Goal: Task Accomplishment & Management: Complete application form

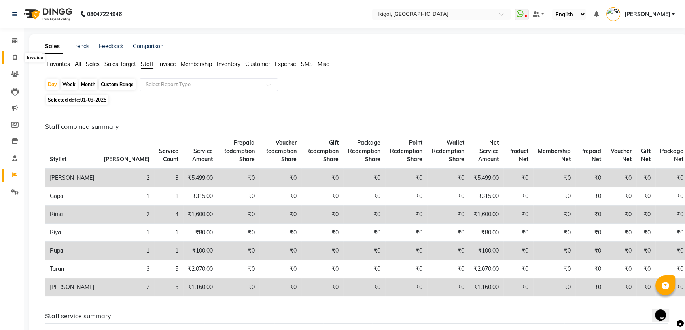
click at [11, 54] on span at bounding box center [15, 57] width 14 height 9
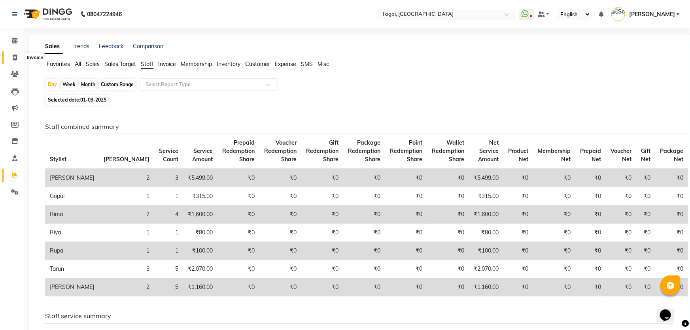
select select "4429"
select select "service"
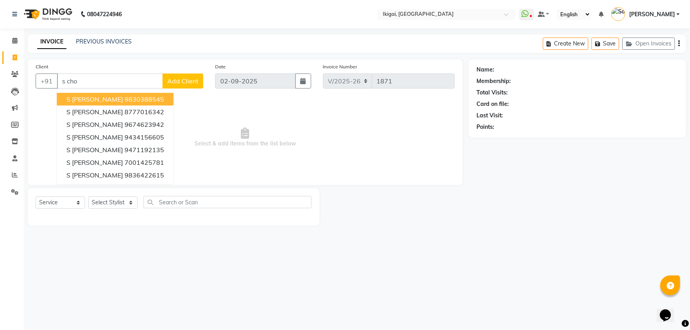
click at [125, 96] on ngb-highlight "9830388545" at bounding box center [145, 99] width 40 height 8
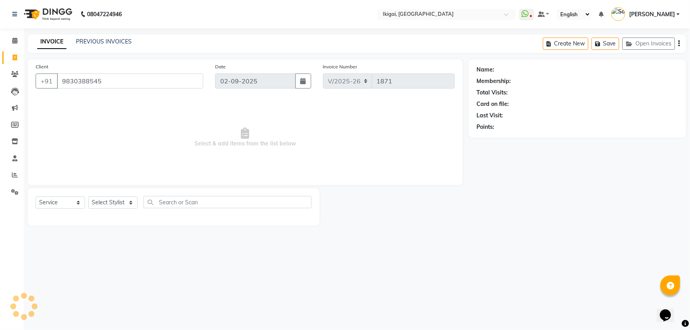
type input "9830388545"
select select "2: Object"
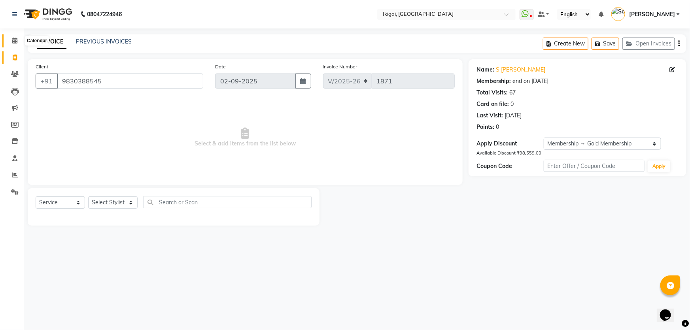
click at [15, 38] on icon at bounding box center [14, 41] width 5 height 6
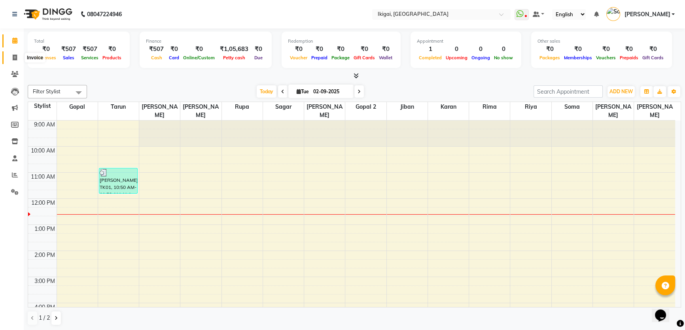
click at [13, 58] on icon at bounding box center [15, 58] width 4 height 6
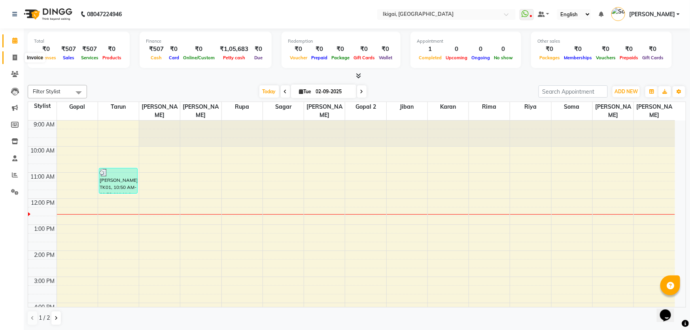
select select "4429"
select select "service"
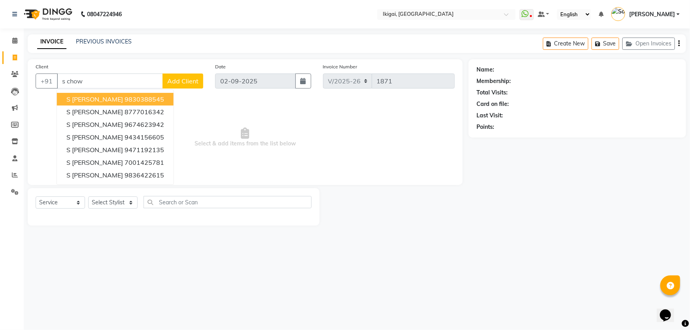
click at [142, 98] on ngb-highlight "9830388545" at bounding box center [145, 99] width 40 height 8
type input "9830388545"
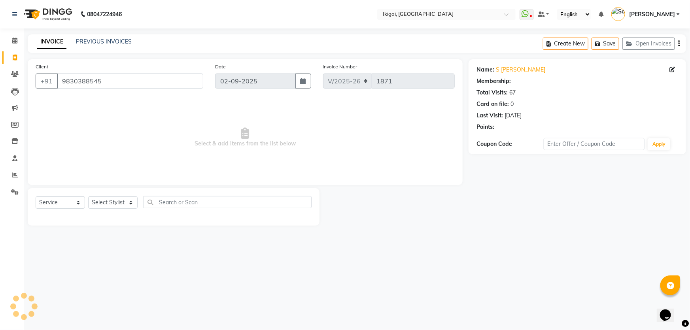
select select "2: Object"
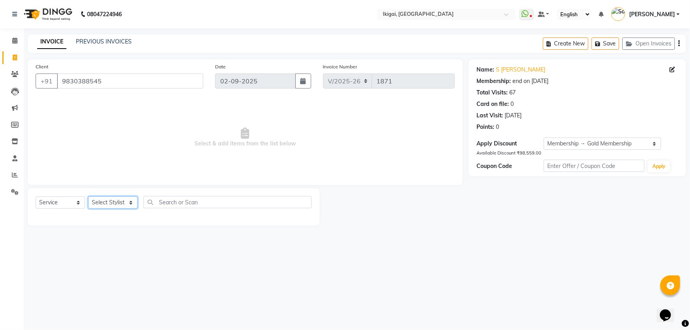
click at [100, 201] on select "Select Stylist [PERSON_NAME] gopal 2 [PERSON_NAME] [PERSON_NAME] [PERSON_NAME] …" at bounding box center [112, 203] width 49 height 12
select select "24731"
click at [88, 197] on select "Select Stylist [PERSON_NAME] gopal 2 [PERSON_NAME] [PERSON_NAME] [PERSON_NAME] …" at bounding box center [112, 203] width 49 height 12
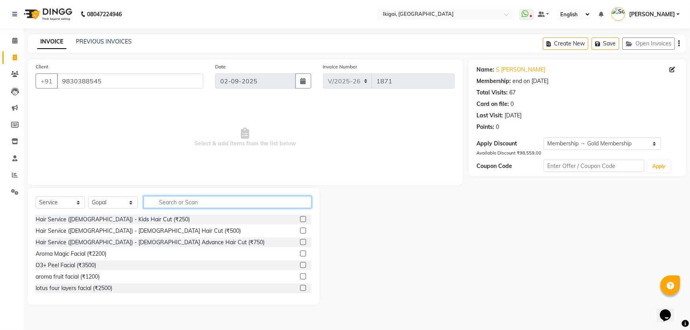
click at [178, 203] on input "text" at bounding box center [228, 202] width 168 height 12
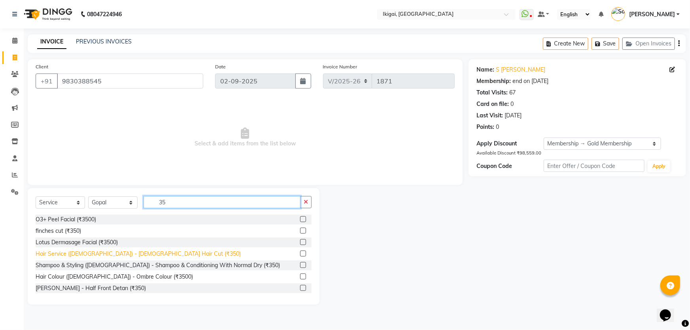
type input "35"
click at [143, 253] on div "Hair Service ([DEMOGRAPHIC_DATA]) - [DEMOGRAPHIC_DATA] Hair Cut (₹350)" at bounding box center [138, 254] width 205 height 8
checkbox input "false"
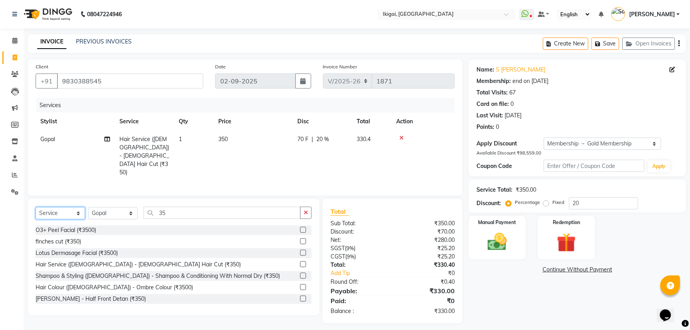
click at [56, 207] on select "Select Service Product Membership Package Voucher Prepaid Gift Card" at bounding box center [60, 213] width 49 height 12
select select "product"
click at [36, 207] on select "Select Service Product Membership Package Voucher Prepaid Gift Card" at bounding box center [60, 213] width 49 height 12
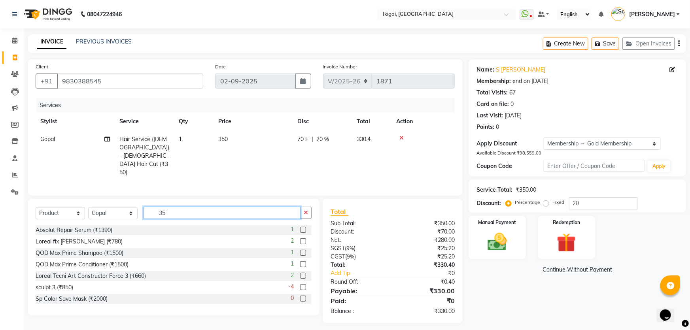
click at [250, 207] on input "35" at bounding box center [222, 213] width 157 height 12
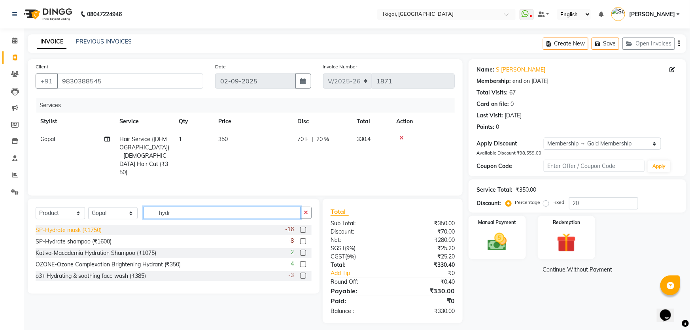
type input "hydr"
click at [91, 226] on div "SP-Hydrate mask (₹1750)" at bounding box center [69, 230] width 66 height 8
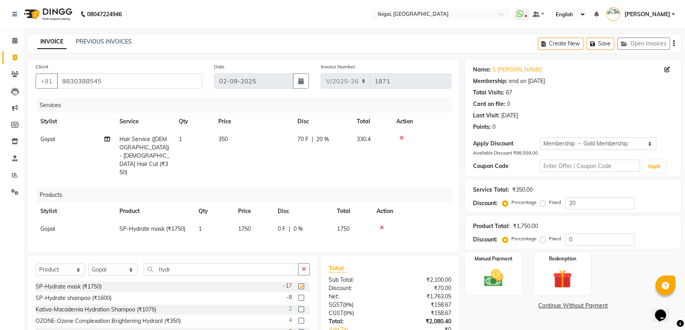
checkbox input "false"
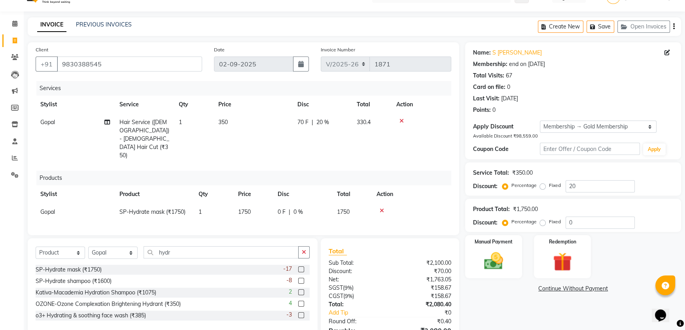
scroll to position [51, 0]
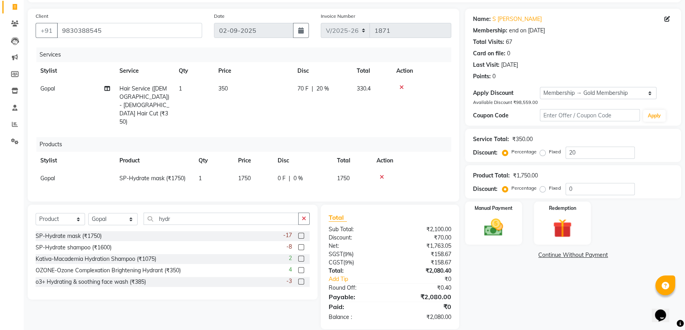
click at [243, 175] on span "1750" at bounding box center [244, 178] width 13 height 7
select select "24731"
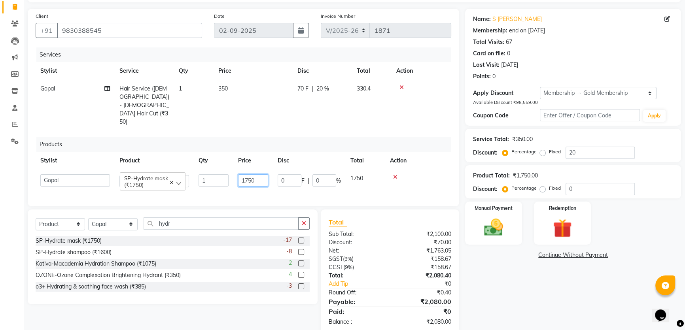
click at [248, 174] on input "1750" at bounding box center [253, 180] width 30 height 12
type input "2000"
click at [516, 293] on div "Name: S [PERSON_NAME] Membership: end on [DATE] Total Visits: 67 Card on file: …" at bounding box center [576, 171] width 222 height 325
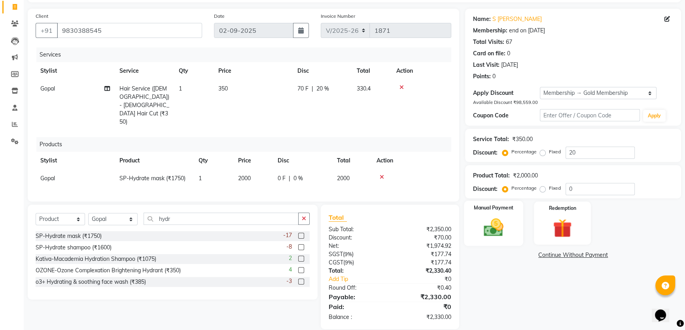
click at [495, 227] on img at bounding box center [494, 227] width 32 height 23
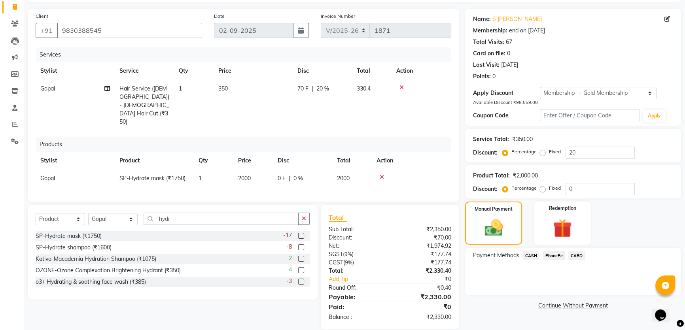
click at [533, 256] on span "CASH" at bounding box center [530, 255] width 17 height 9
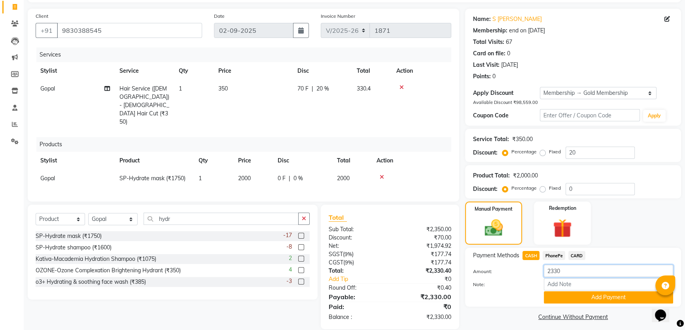
click at [558, 269] on input "2330" at bounding box center [608, 271] width 129 height 12
click at [550, 271] on input "2330" at bounding box center [608, 271] width 129 height 12
type input "330"
click at [575, 298] on button "Add Payment" at bounding box center [608, 297] width 129 height 12
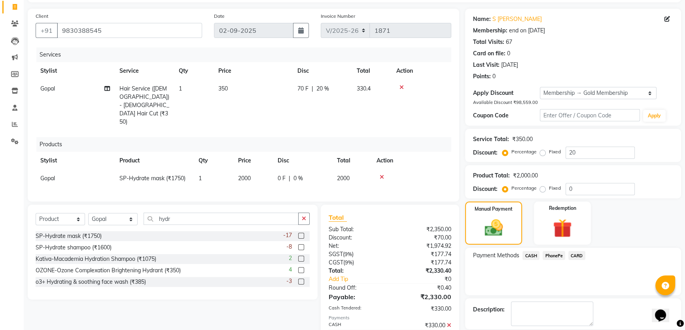
click at [547, 253] on span "PhonePe" at bounding box center [554, 255] width 23 height 9
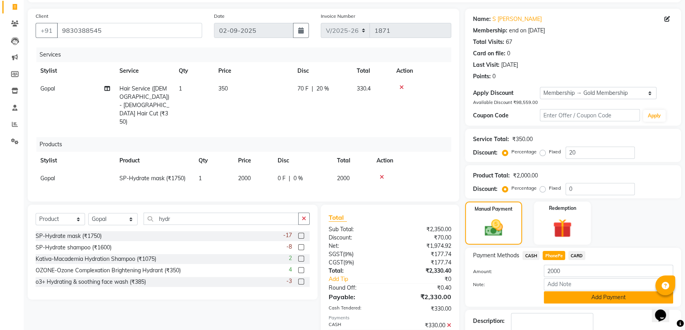
click at [575, 293] on button "Add Payment" at bounding box center [608, 297] width 129 height 12
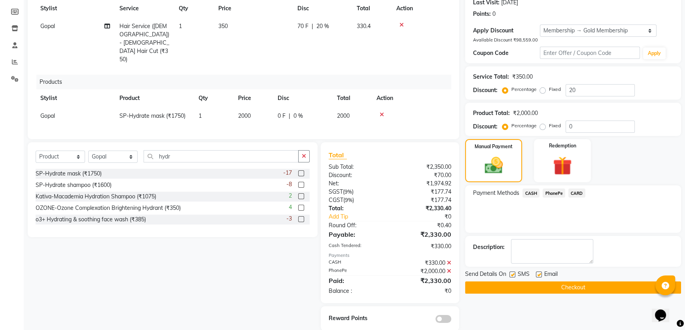
scroll to position [0, 0]
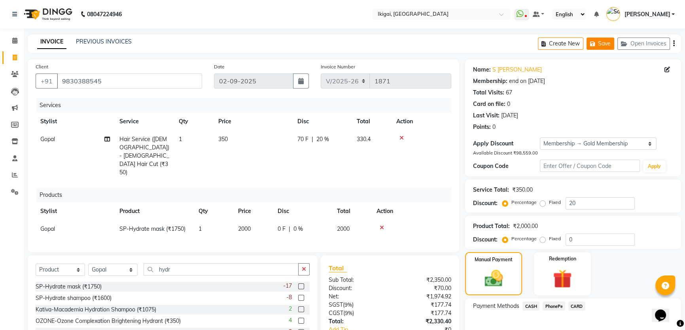
click at [606, 41] on button "Save" at bounding box center [600, 44] width 28 height 12
click at [13, 38] on icon at bounding box center [14, 41] width 5 height 6
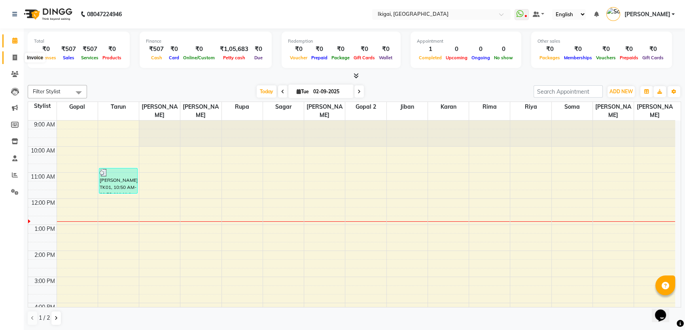
click at [14, 55] on icon at bounding box center [15, 58] width 4 height 6
select select "service"
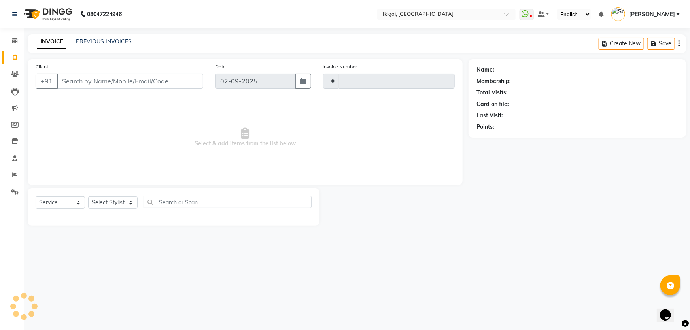
type input "1871"
select select "4429"
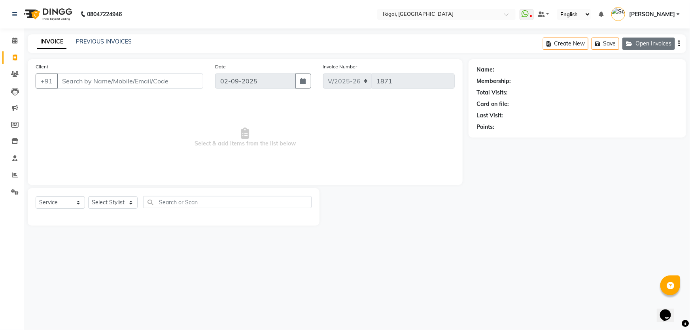
click at [629, 42] on icon "button" at bounding box center [630, 44] width 9 height 6
click at [643, 43] on button "Open Invoices" at bounding box center [648, 44] width 53 height 12
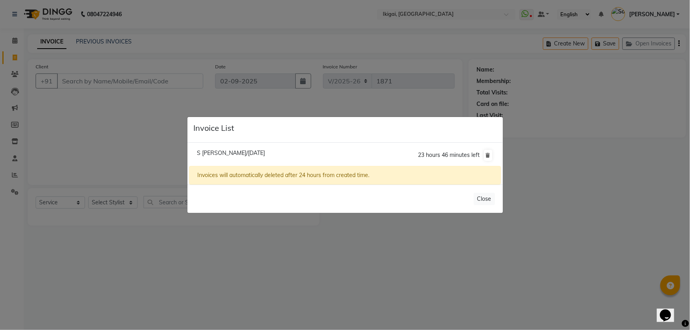
click at [221, 155] on span "S [PERSON_NAME]/[DATE]" at bounding box center [231, 152] width 68 height 7
type input "9830388545"
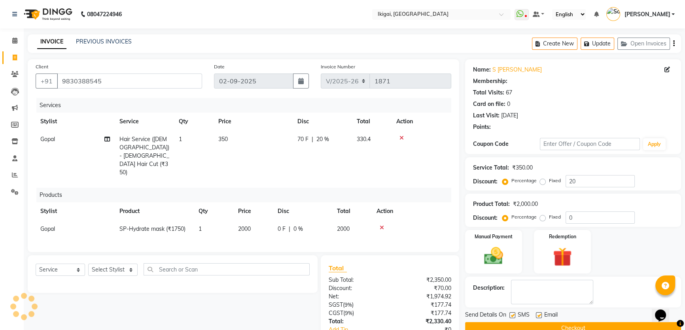
type input "0"
select select "2: Object"
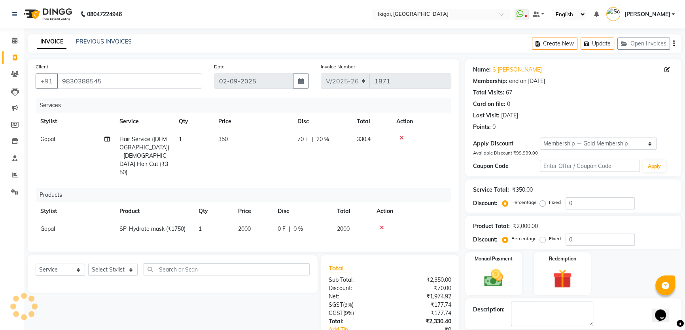
type input "20"
drag, startPoint x: 380, startPoint y: 210, endPoint x: 377, endPoint y: 207, distance: 4.2
click at [380, 225] on icon at bounding box center [382, 228] width 4 height 6
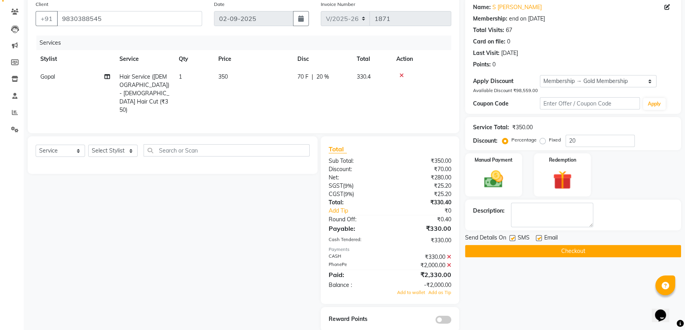
scroll to position [65, 0]
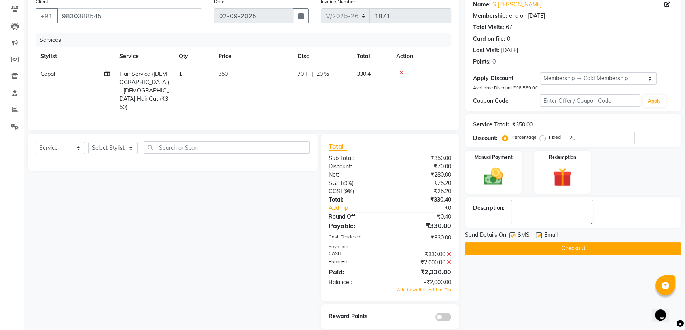
click at [447, 260] on icon at bounding box center [449, 263] width 4 height 6
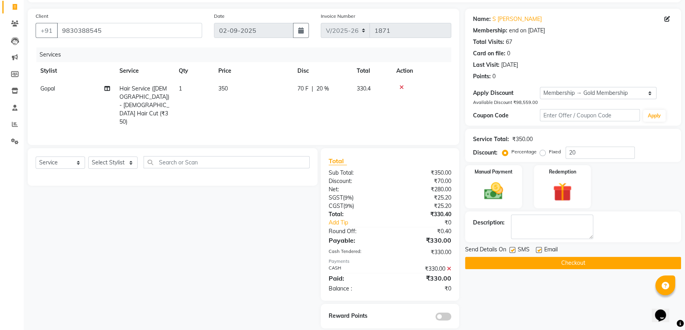
click at [578, 264] on button "Checkout" at bounding box center [573, 263] width 216 height 12
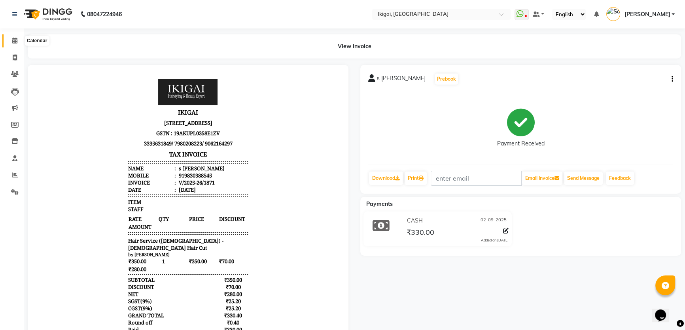
click at [12, 38] on icon at bounding box center [14, 41] width 5 height 6
